Goal: Task Accomplishment & Management: Use online tool/utility

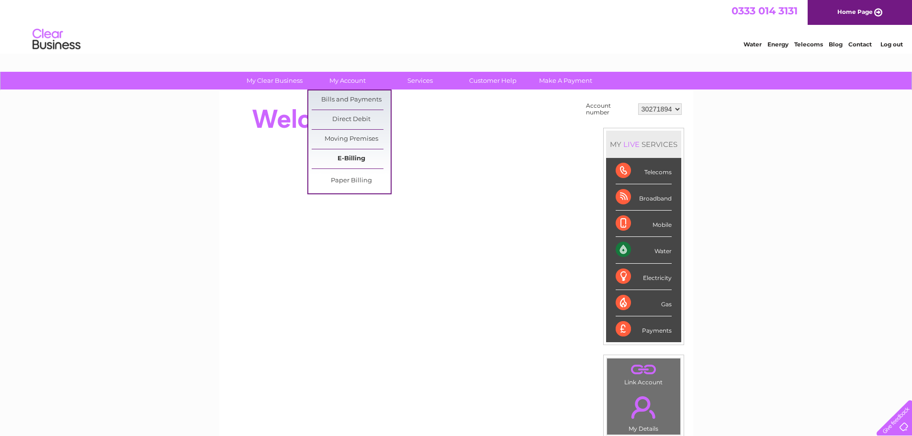
click at [362, 159] on link "E-Billing" at bounding box center [351, 158] width 79 height 19
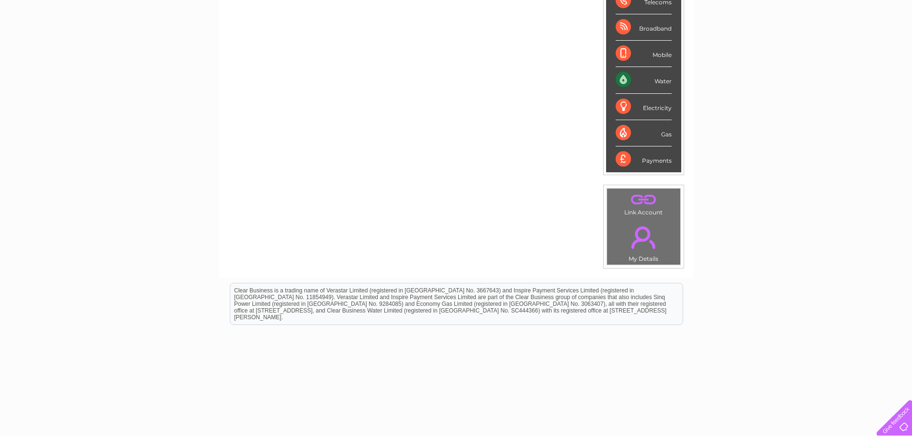
scroll to position [183, 0]
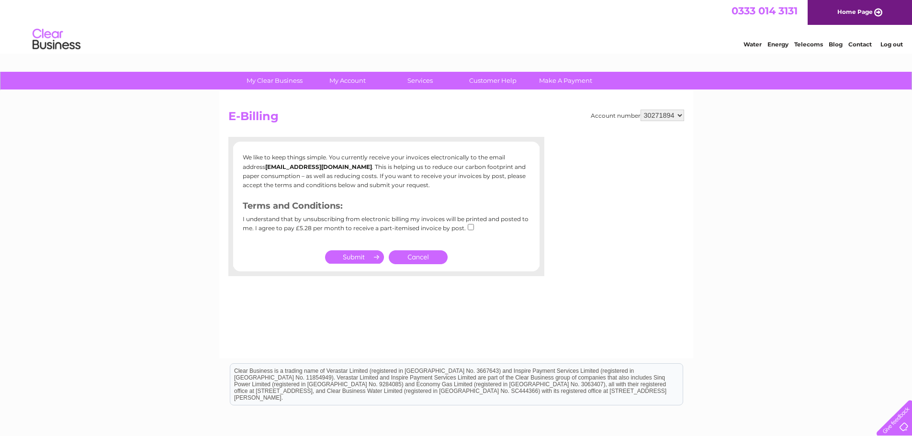
click at [419, 258] on link "Cancel" at bounding box center [418, 257] width 59 height 14
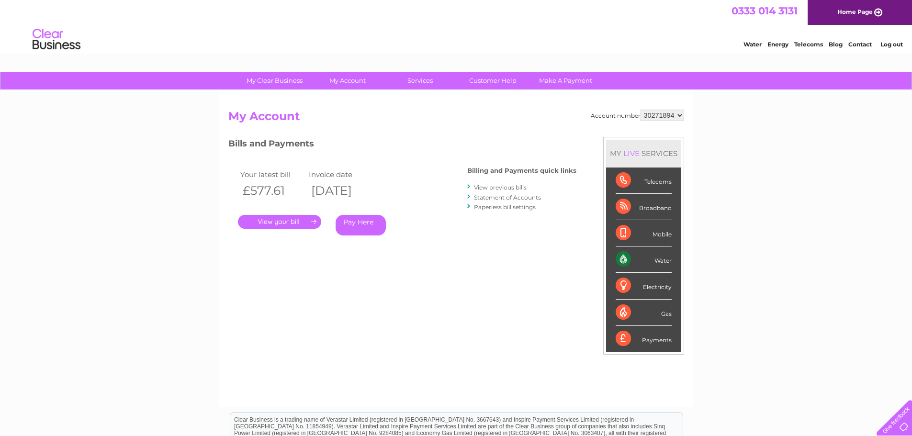
click at [292, 227] on link "." at bounding box center [279, 222] width 83 height 14
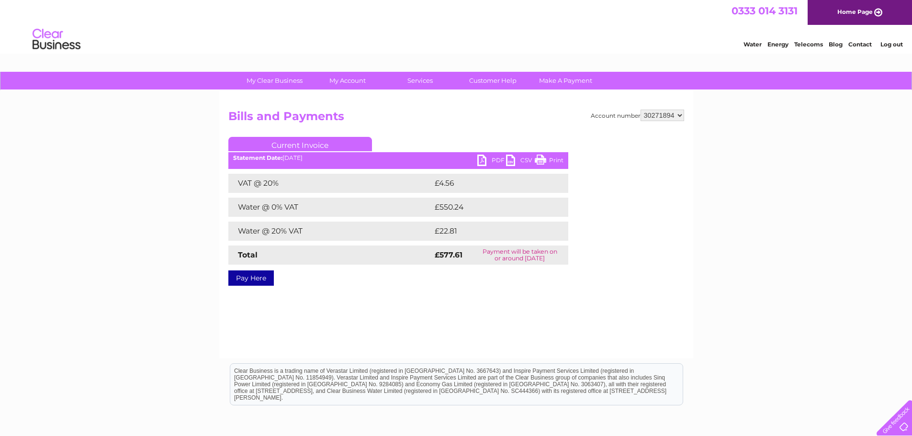
click at [483, 163] on link "PDF" at bounding box center [491, 162] width 29 height 14
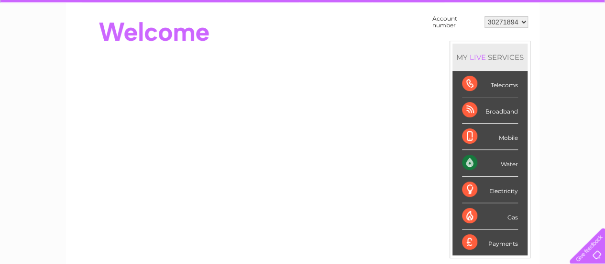
scroll to position [88, 0]
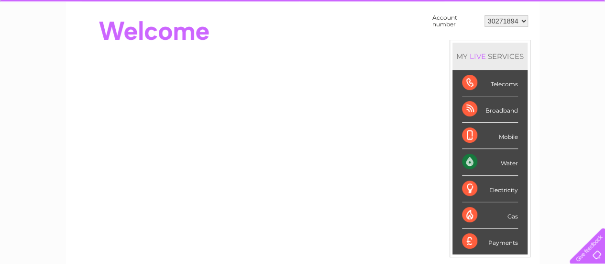
click at [510, 165] on div "Water" at bounding box center [490, 162] width 56 height 26
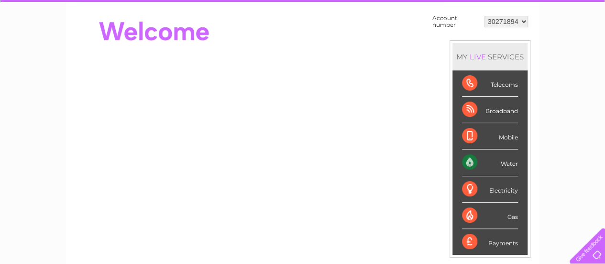
scroll to position [0, 0]
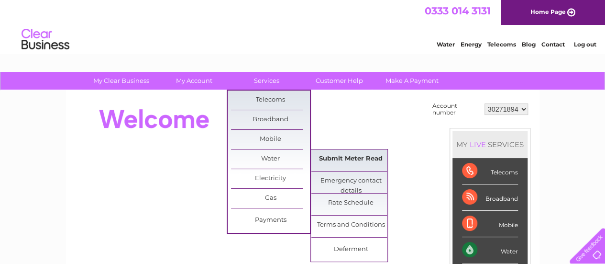
click at [359, 157] on link "Submit Meter Read" at bounding box center [351, 158] width 79 height 19
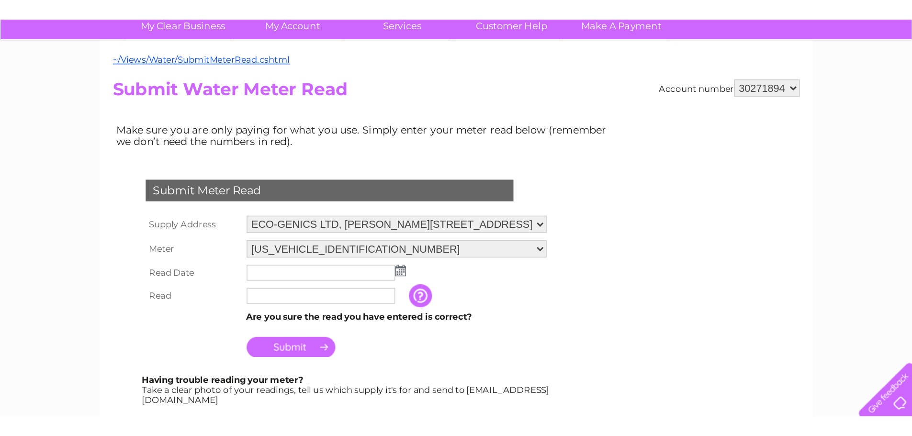
scroll to position [78, 0]
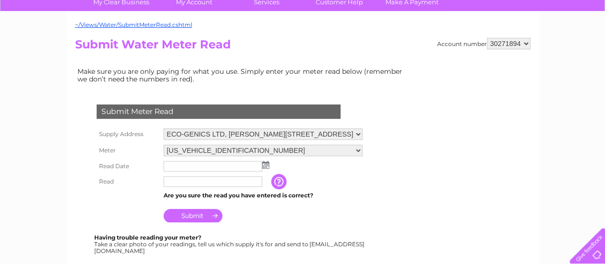
click at [280, 186] on input "button" at bounding box center [279, 181] width 17 height 15
